Goal: Transaction & Acquisition: Download file/media

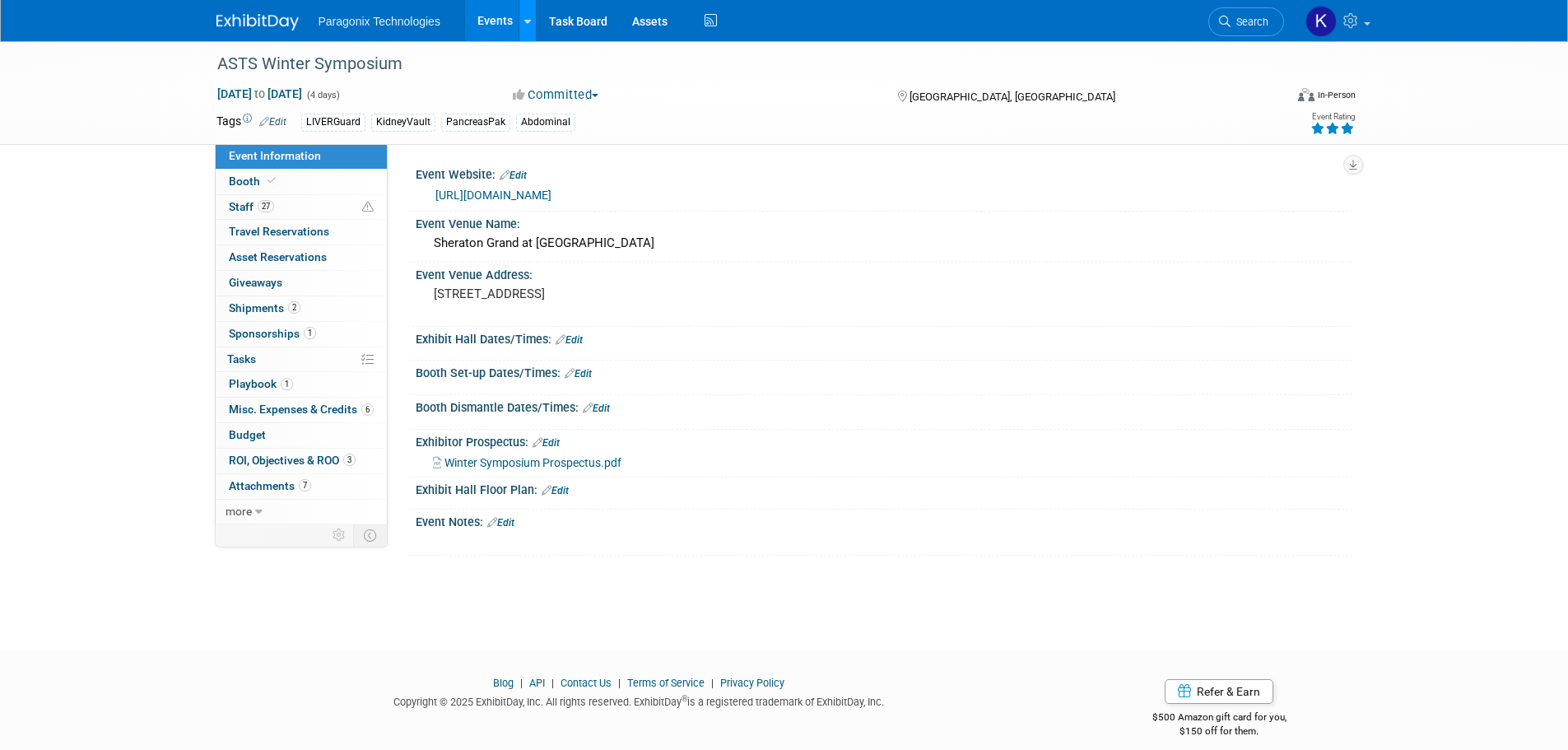
click at [524, 17] on icon at bounding box center [528, 22] width 7 height 11
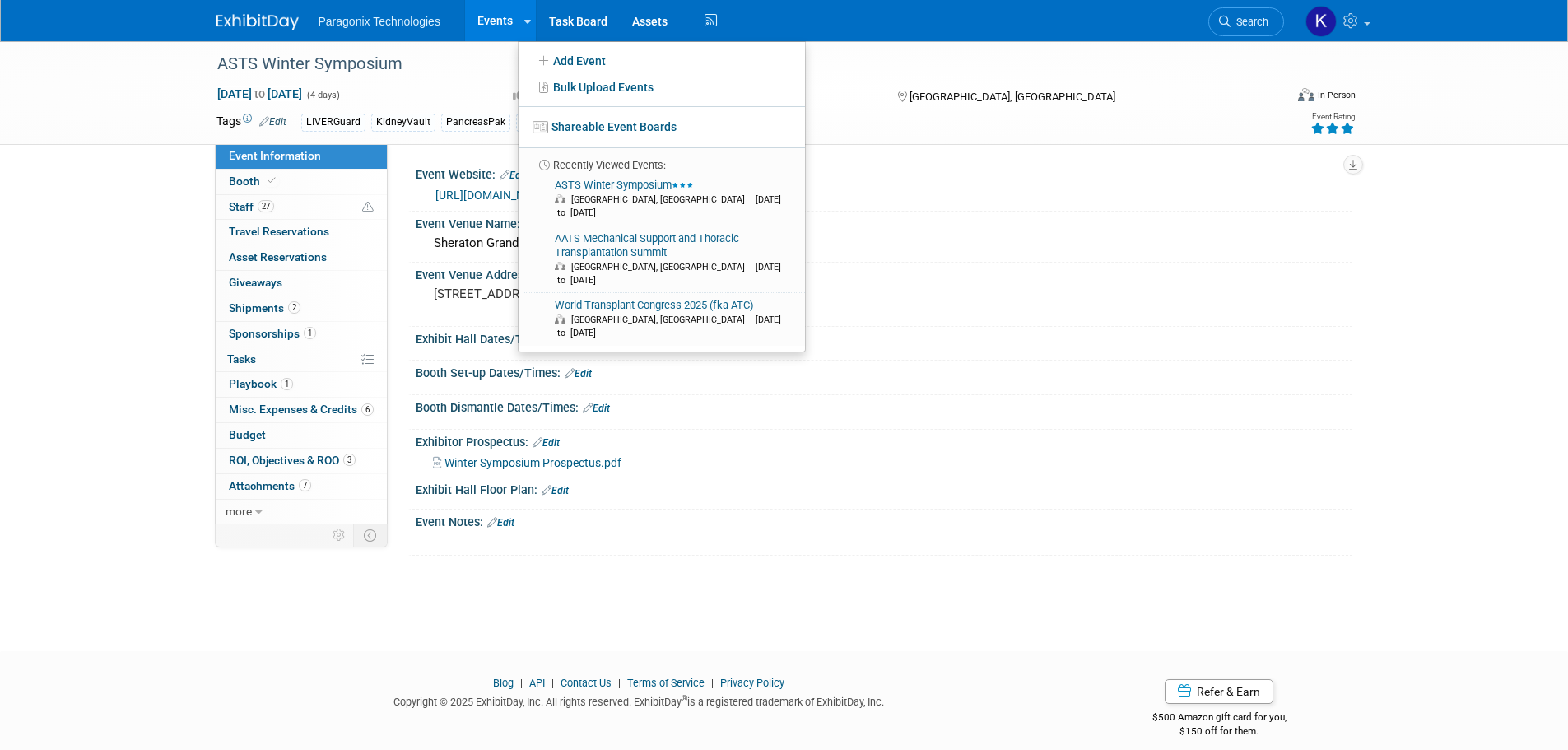
click at [479, 18] on link "Events" at bounding box center [495, 20] width 60 height 41
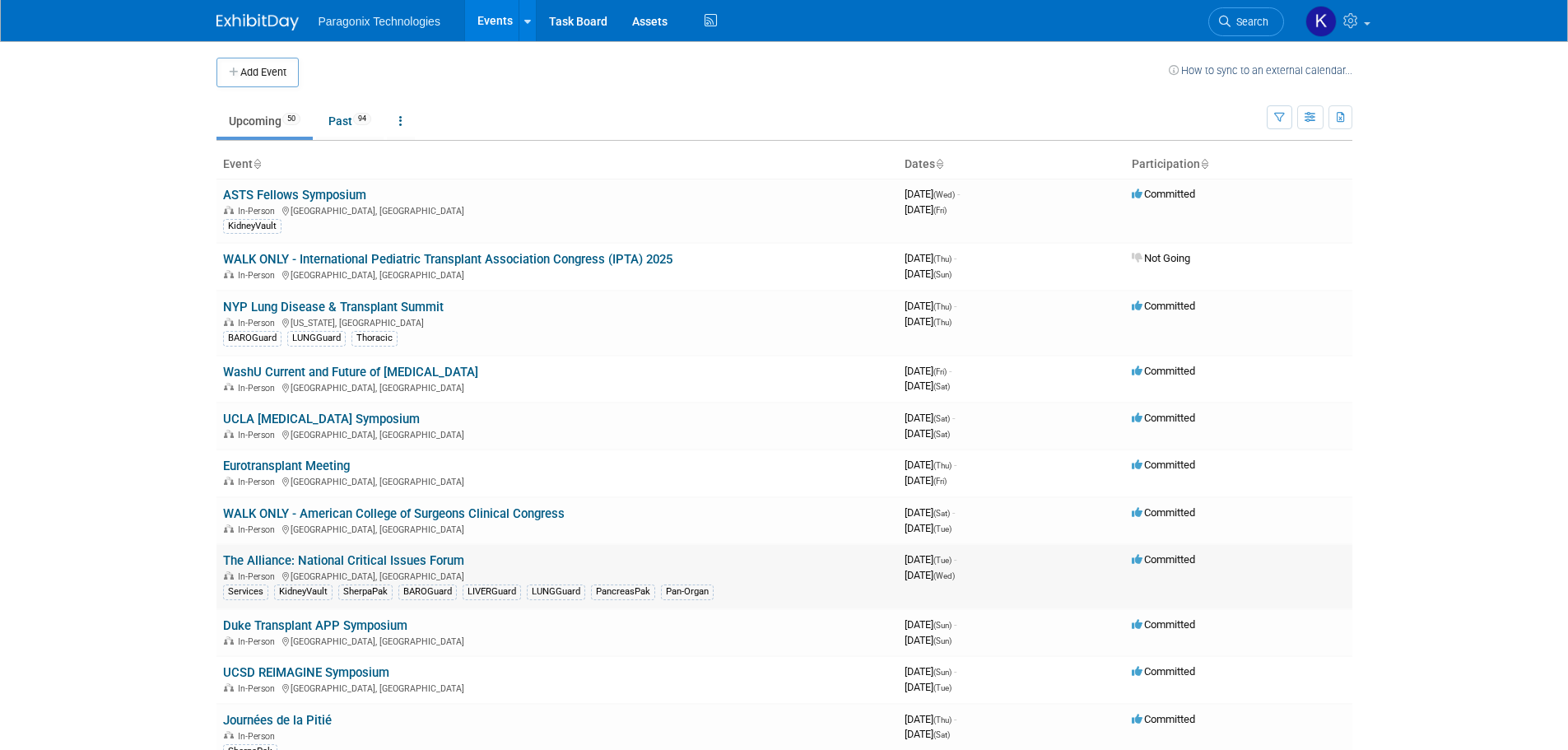
click at [400, 559] on link "The Alliance: National Critical Issues Forum" at bounding box center [344, 560] width 241 height 15
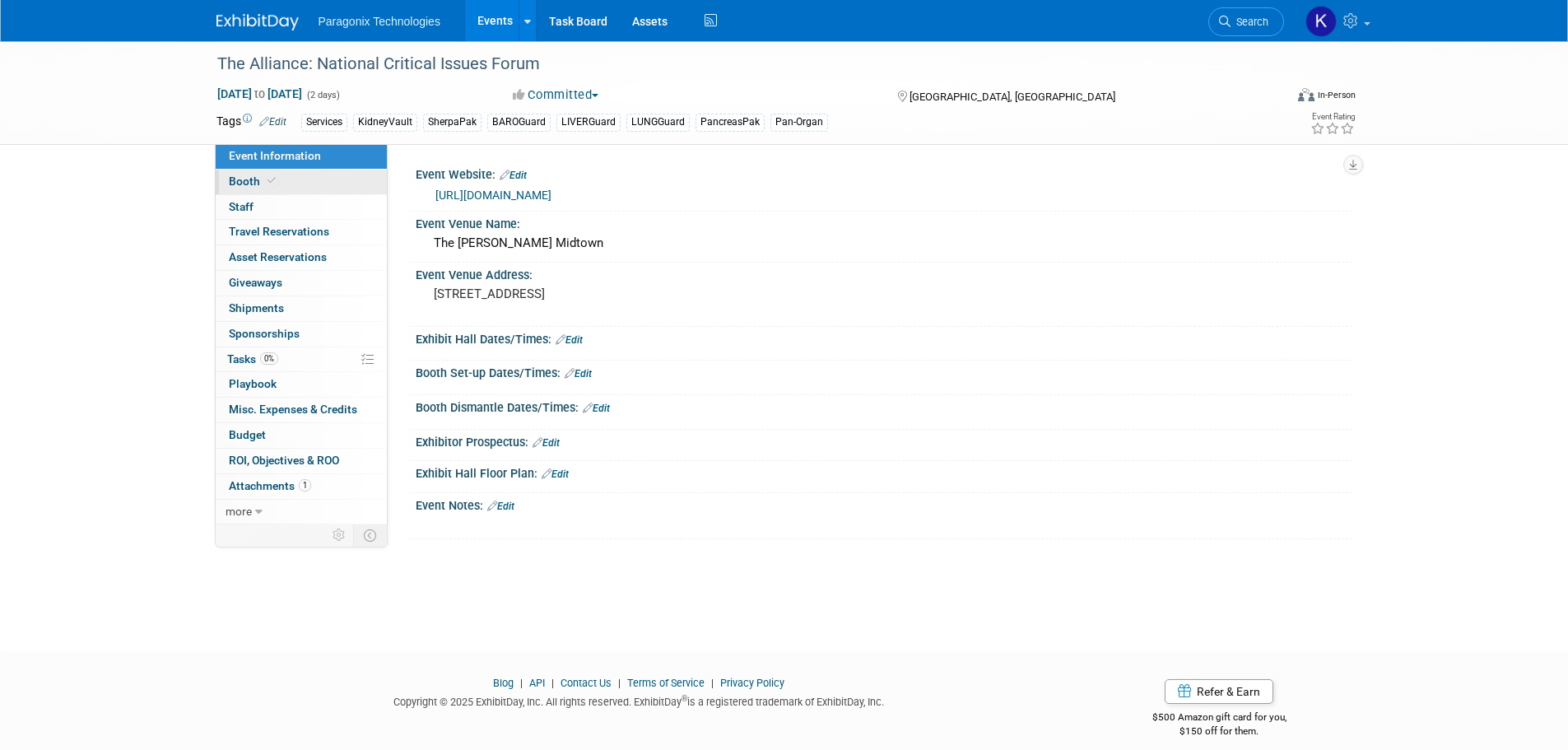
click at [238, 184] on span "Booth" at bounding box center [254, 181] width 51 height 13
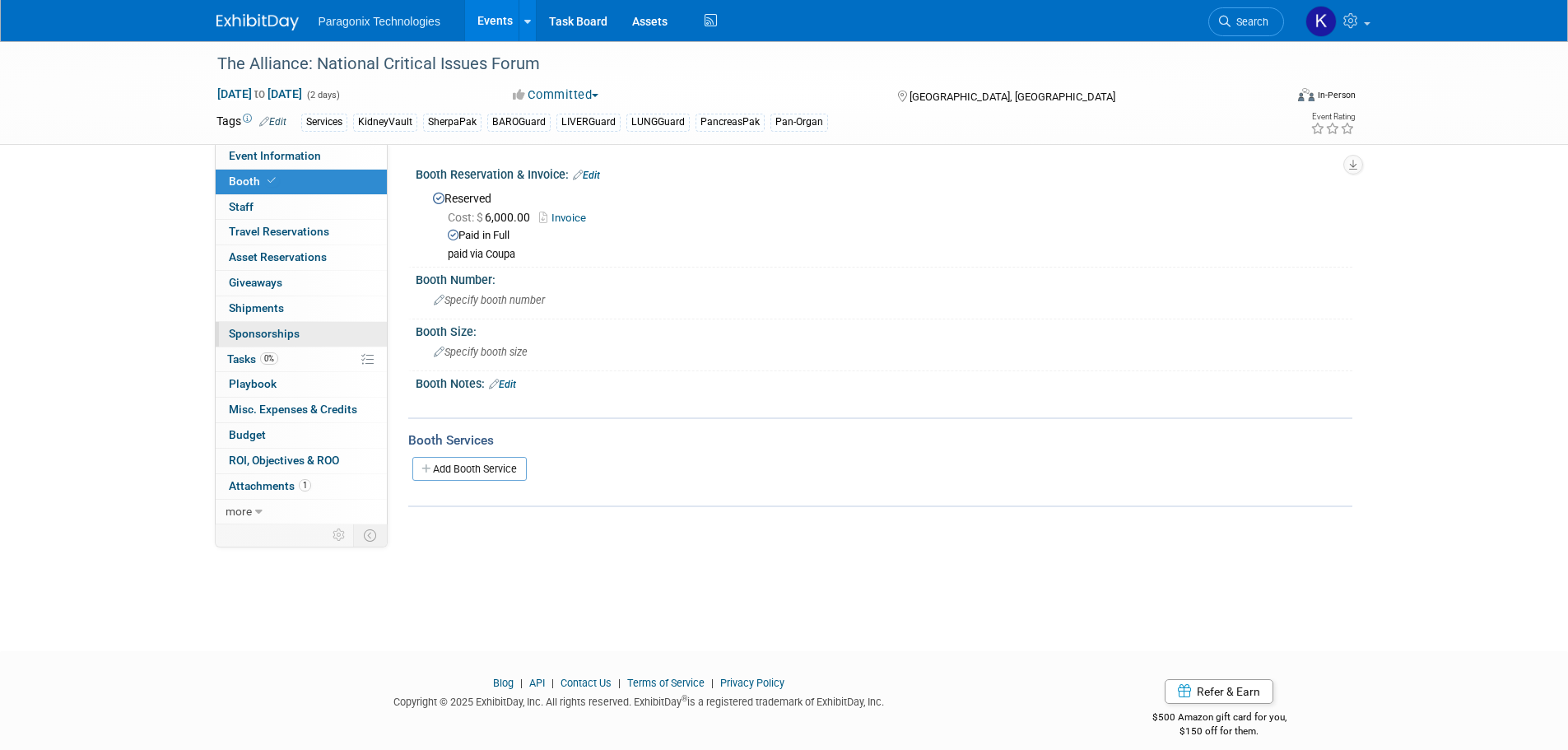
click at [270, 332] on span "Sponsorships 0" at bounding box center [264, 334] width 71 height 13
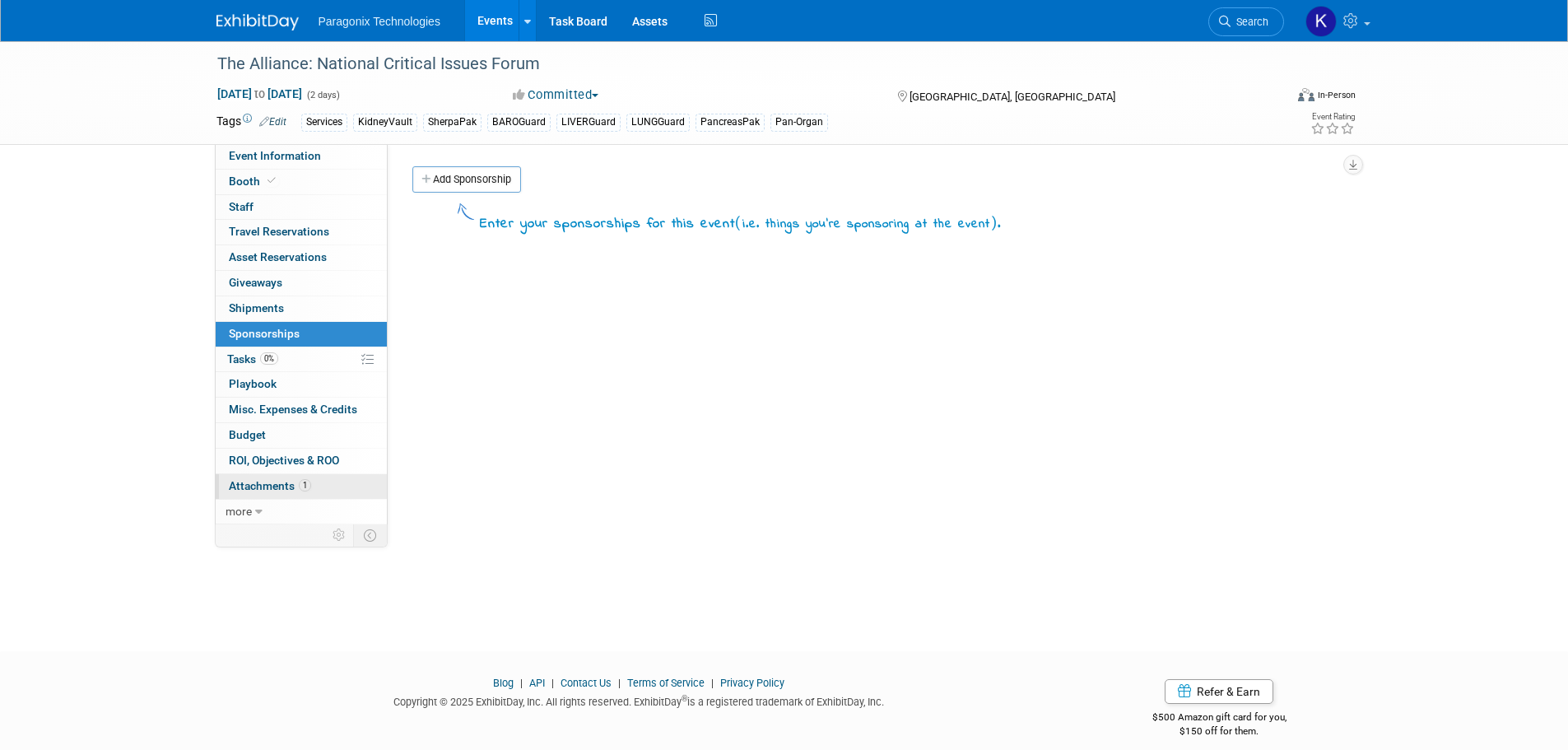
click at [274, 480] on span "Attachments 1" at bounding box center [270, 485] width 83 height 13
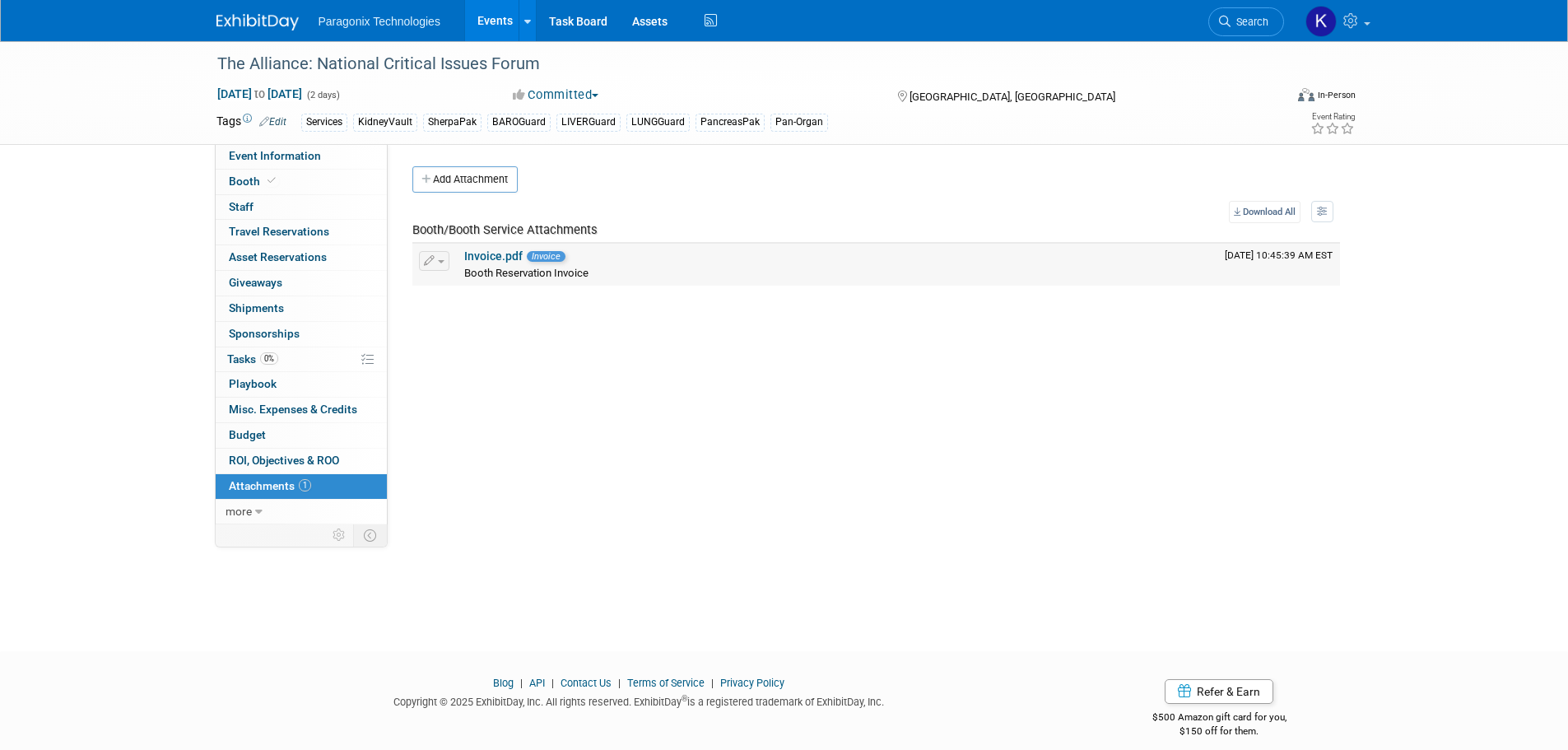
click at [483, 261] on link "Invoice.pdf" at bounding box center [493, 256] width 58 height 13
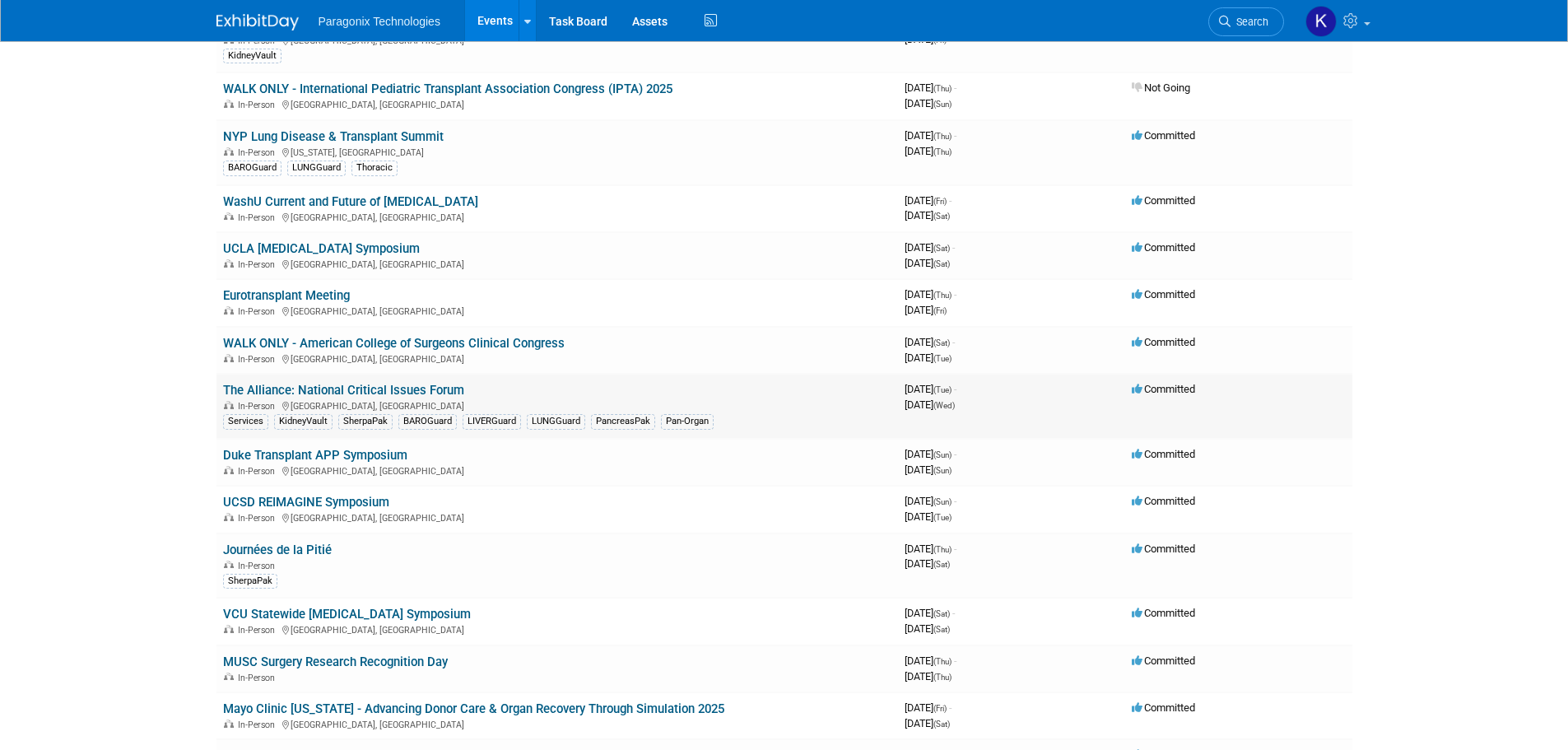
scroll to position [247, 0]
